Goal: Task Accomplishment & Management: Use online tool/utility

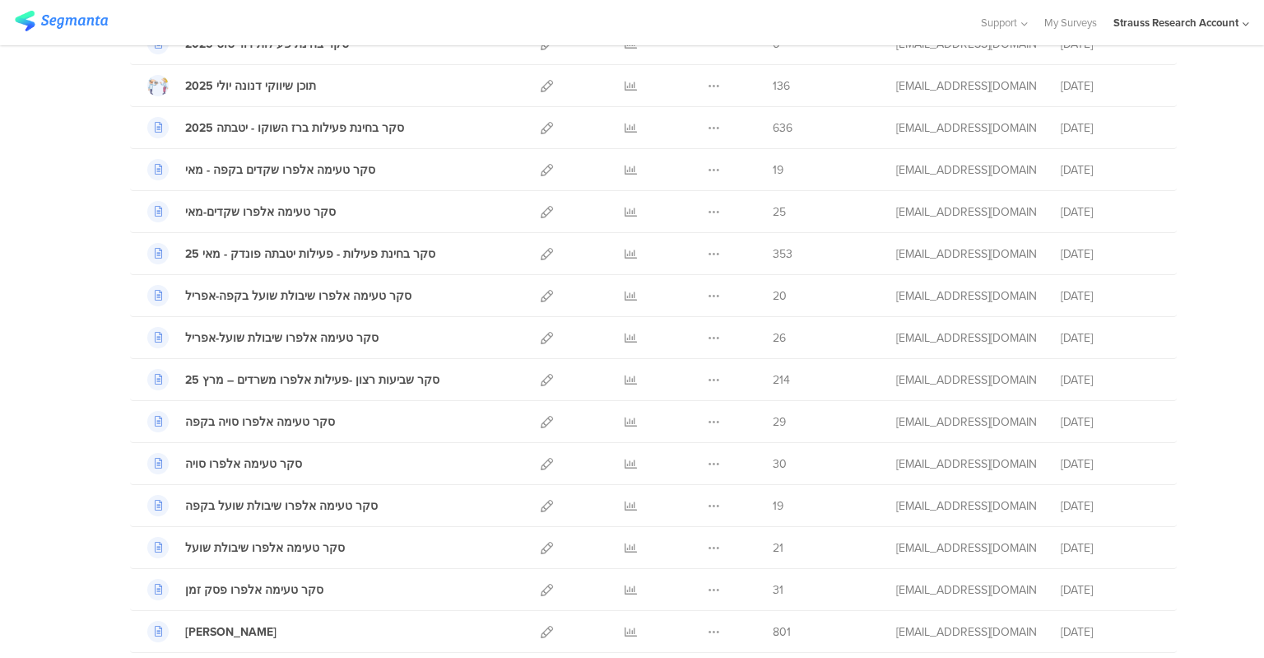
scroll to position [362, 0]
click at [625, 507] on icon at bounding box center [631, 508] width 12 height 12
click at [543, 497] on link at bounding box center [547, 507] width 12 height 41
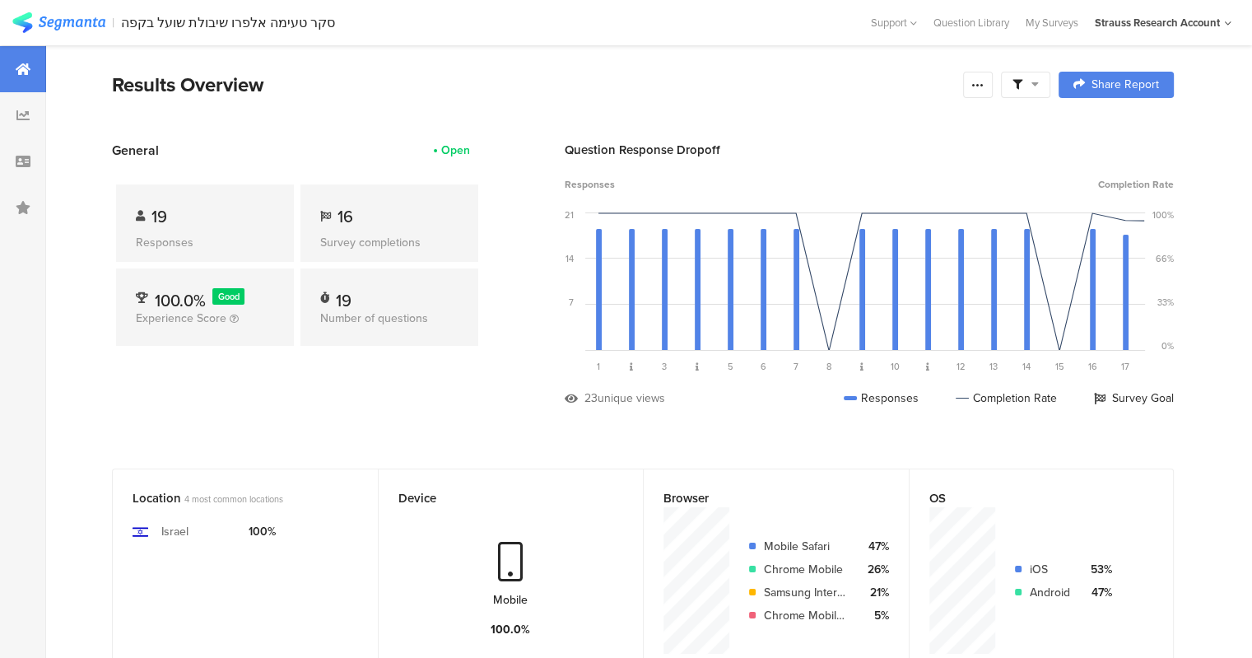
click at [859, 105] on section "Results Overview Confidence Level 95 % Preview survey Edit survey Export Result…" at bounding box center [642, 105] width 1193 height 71
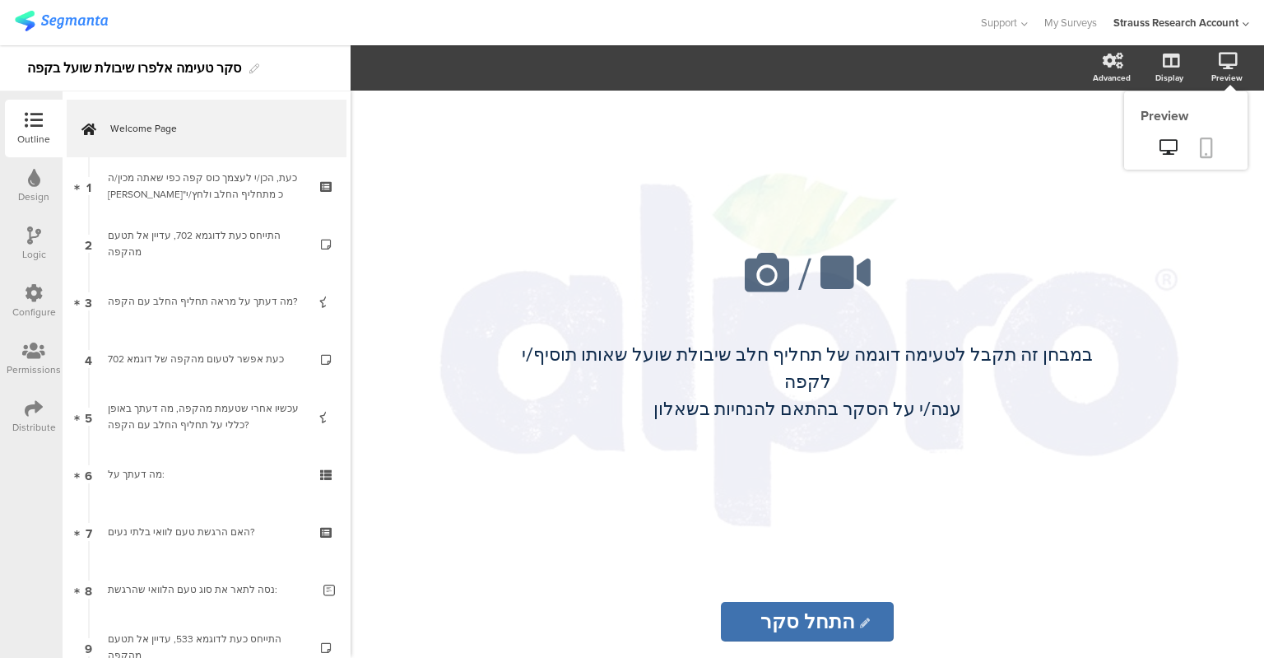
click at [1209, 148] on icon at bounding box center [1206, 147] width 13 height 21
